Goal: Check status: Check status

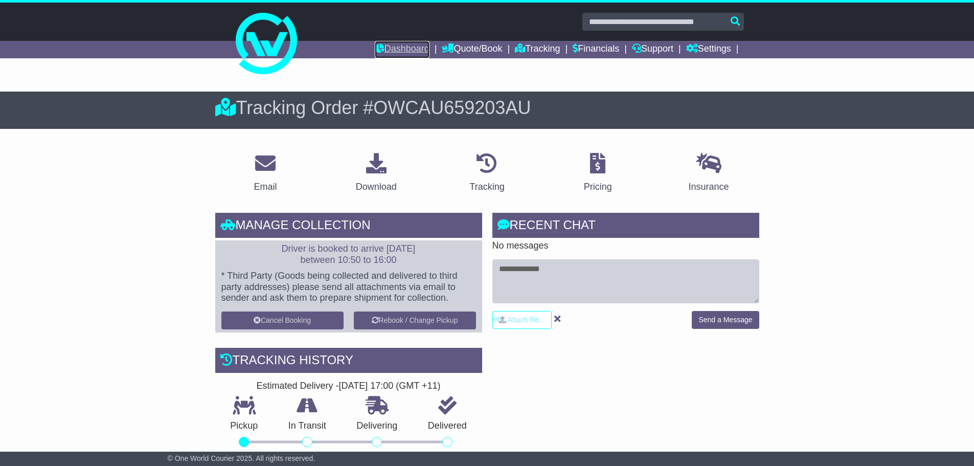
click at [393, 50] on link "Dashboard" at bounding box center [402, 49] width 55 height 17
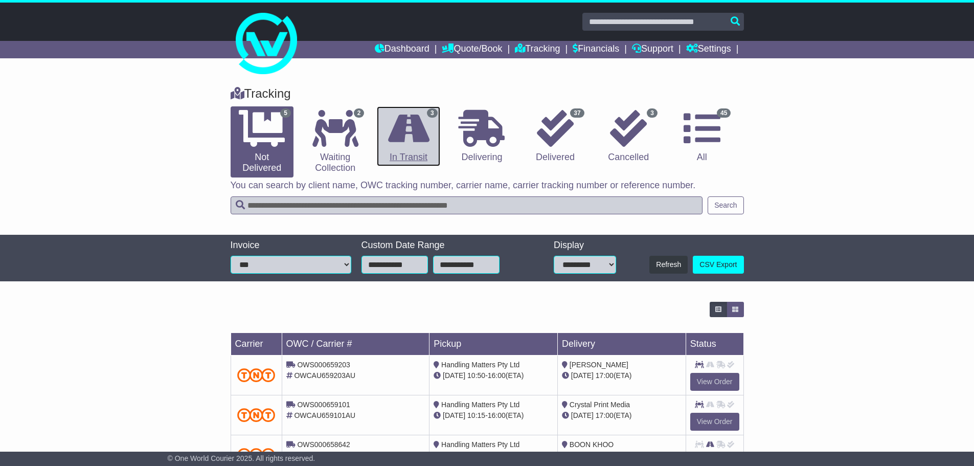
click at [417, 143] on icon at bounding box center [408, 128] width 41 height 37
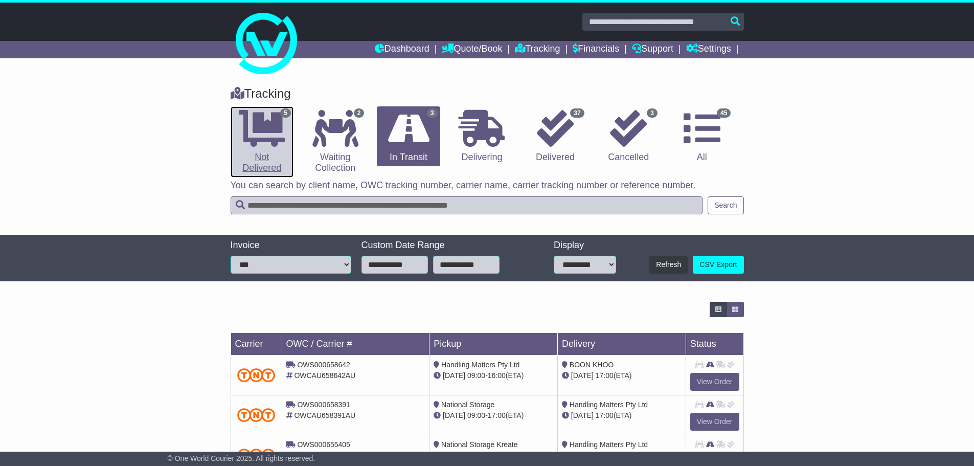
click at [277, 139] on icon at bounding box center [262, 128] width 46 height 37
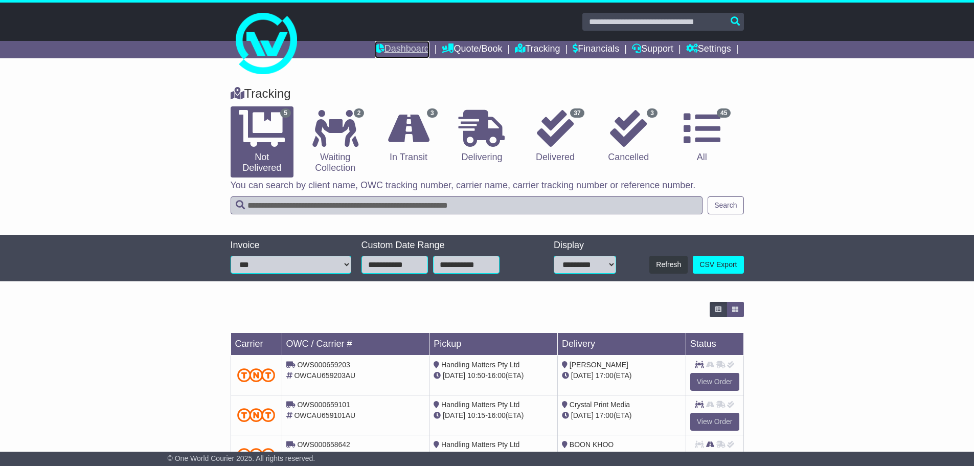
click at [399, 46] on link "Dashboard" at bounding box center [402, 49] width 55 height 17
